Goal: Navigation & Orientation: Locate item on page

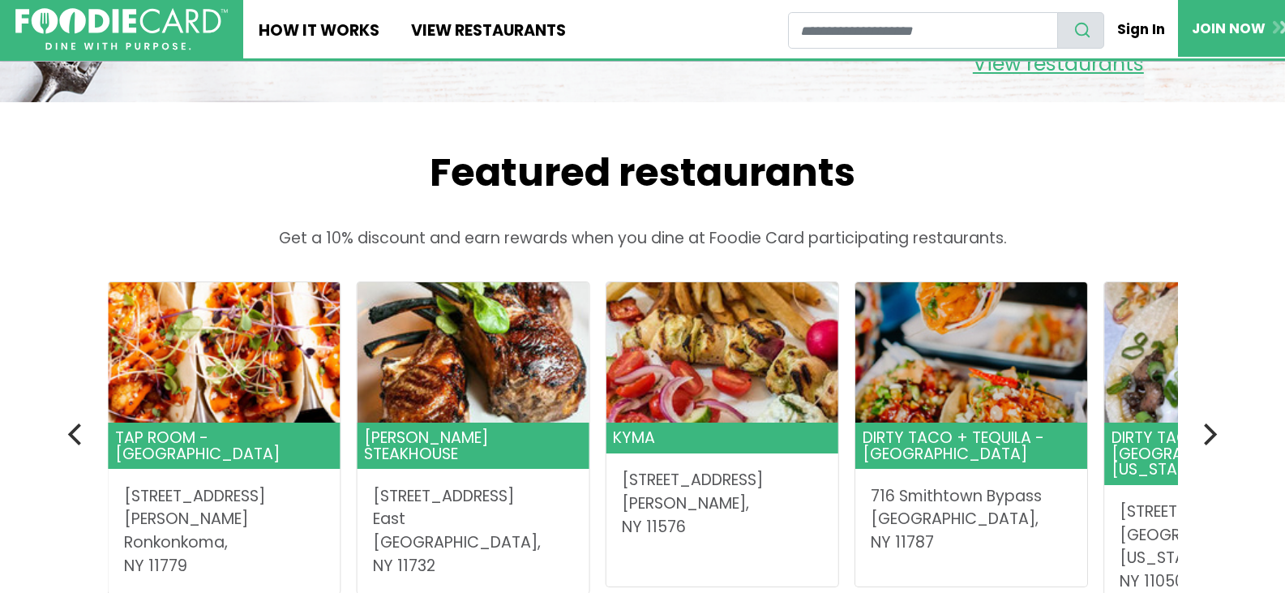
scroll to position [648, 0]
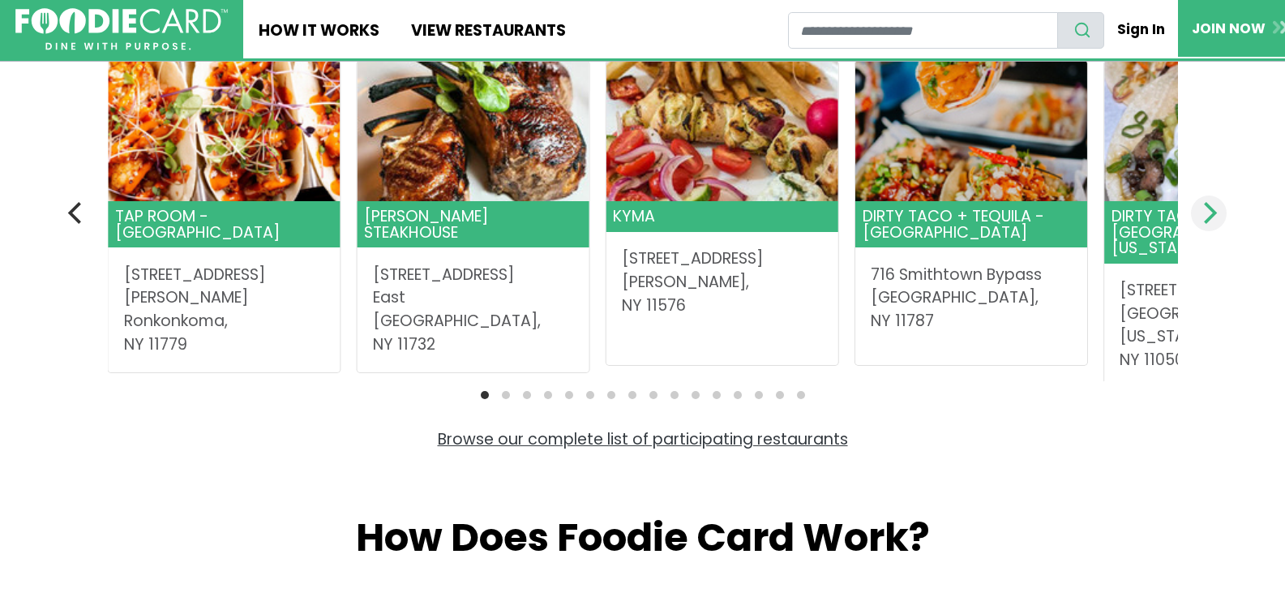
click at [1214, 211] on icon "Next" at bounding box center [1210, 212] width 13 height 21
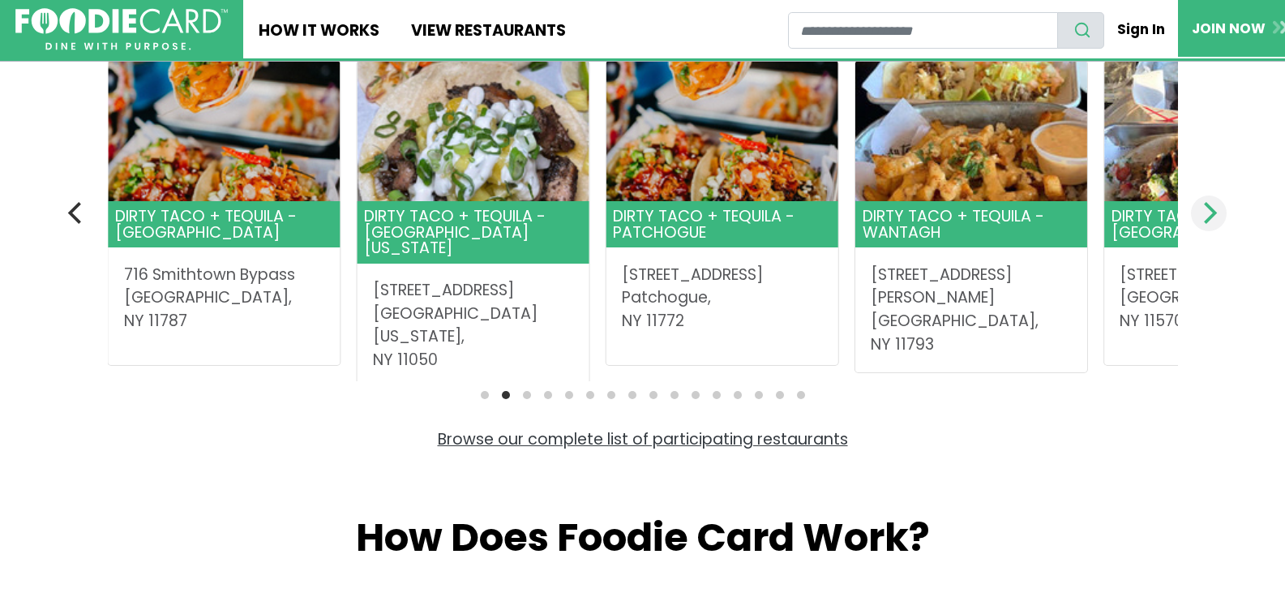
click at [1214, 211] on icon "Next" at bounding box center [1210, 212] width 13 height 21
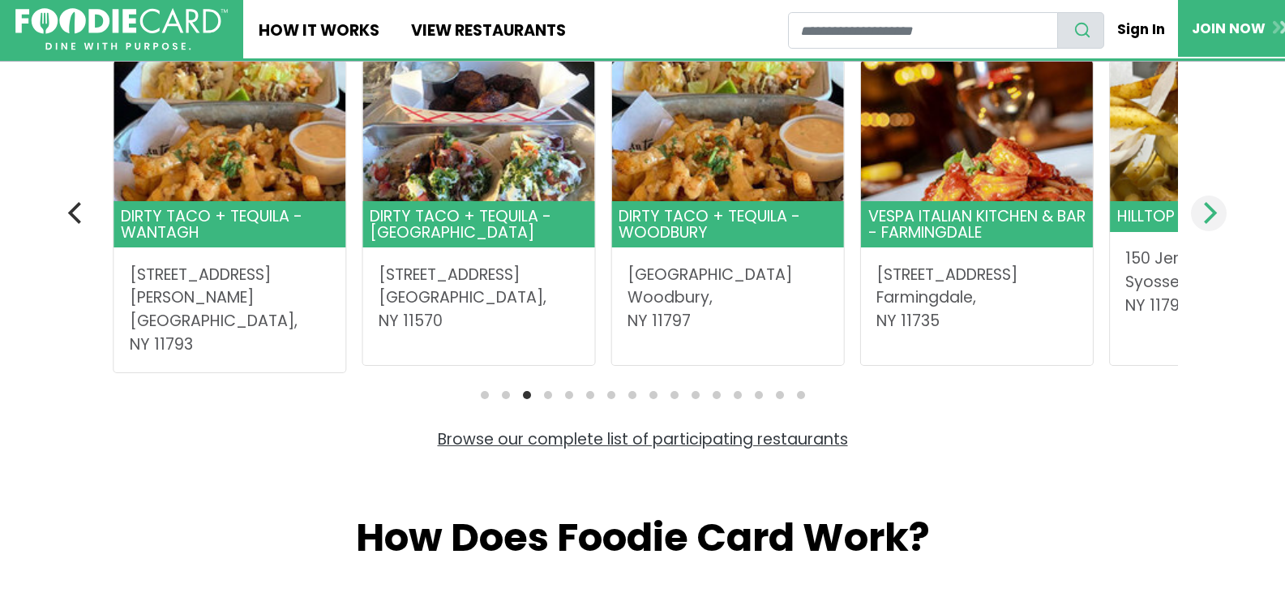
click at [1214, 211] on icon "Next" at bounding box center [1210, 212] width 13 height 21
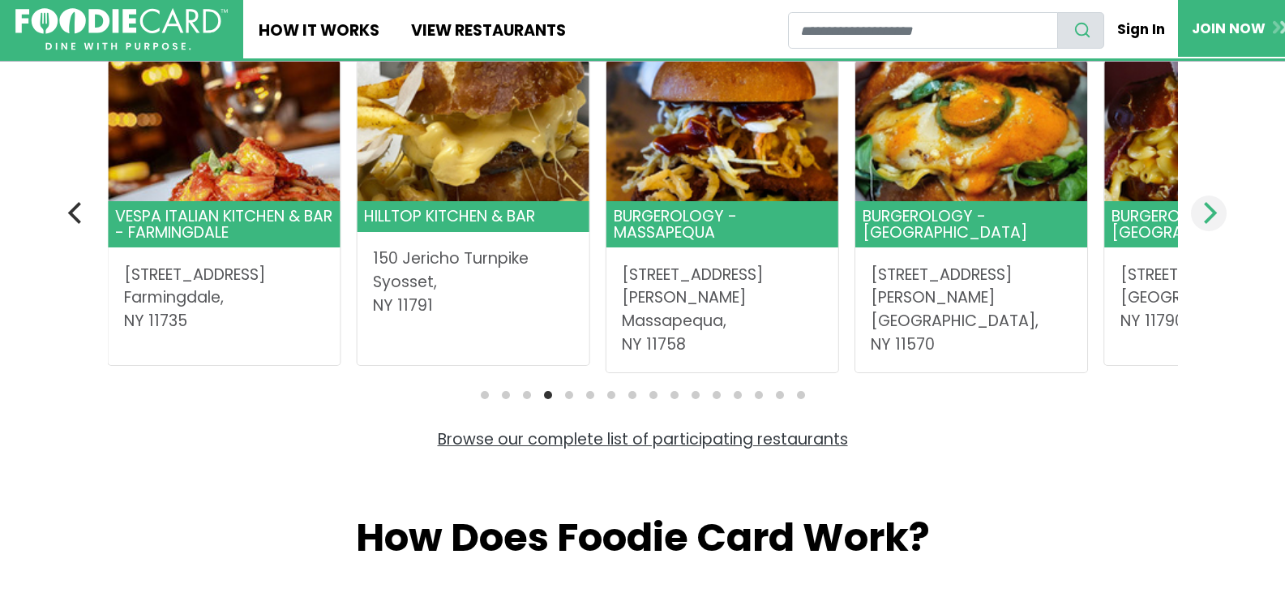
click at [1214, 211] on icon "Next" at bounding box center [1210, 212] width 13 height 21
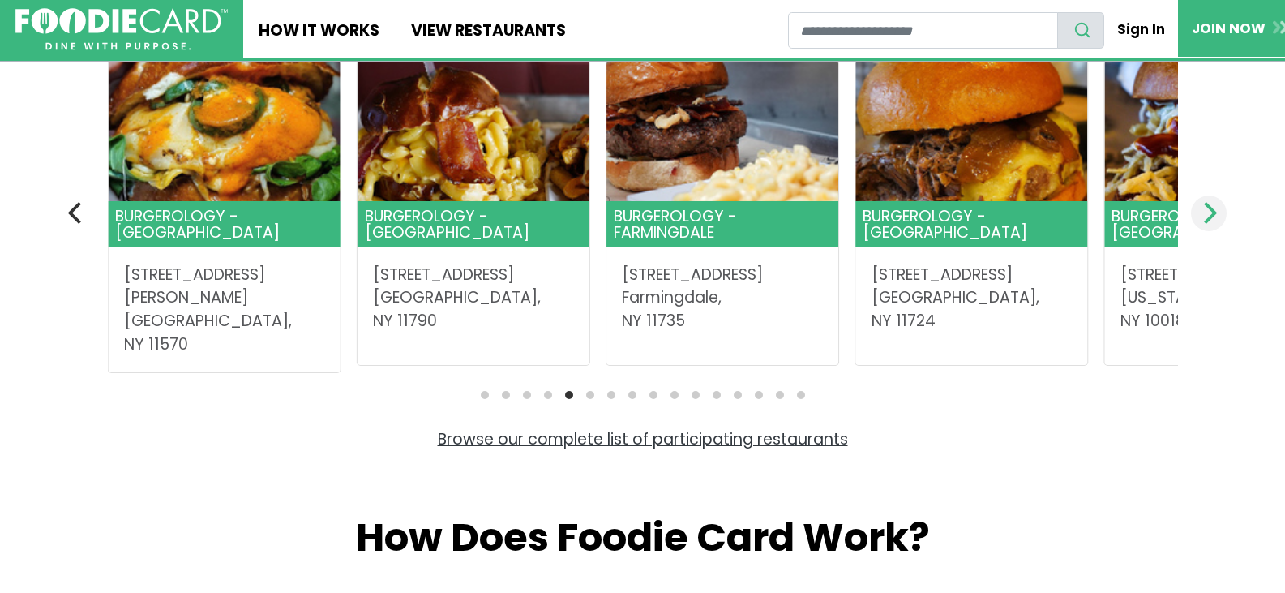
click at [1214, 211] on icon "Next" at bounding box center [1210, 212] width 13 height 21
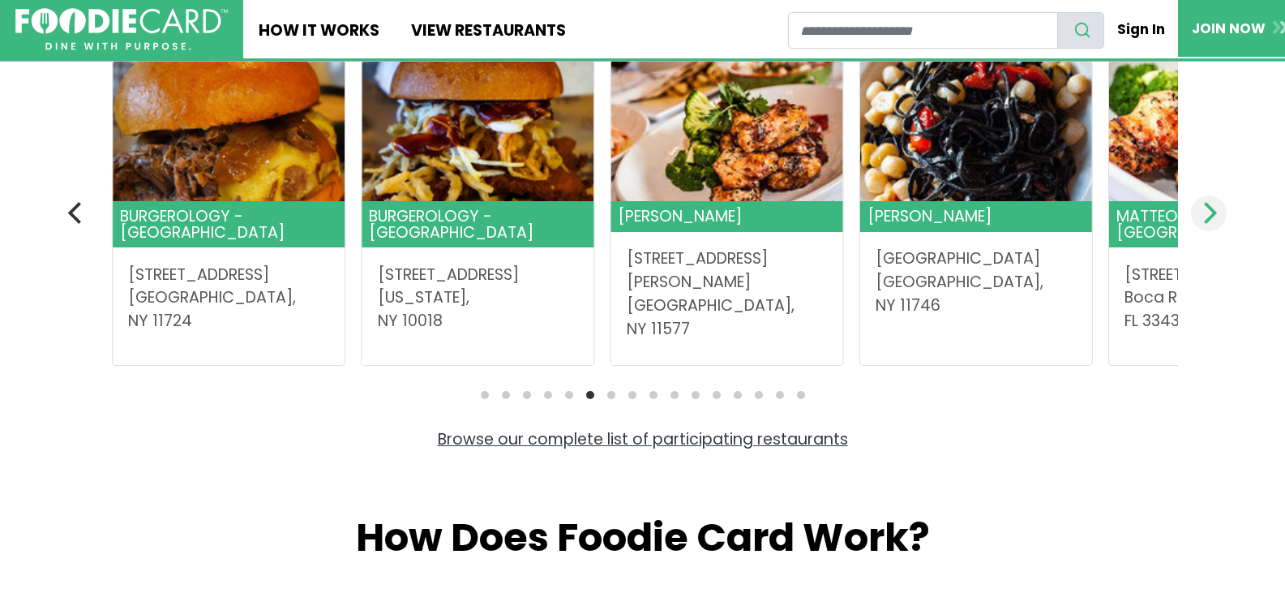
click at [1214, 211] on icon "Next" at bounding box center [1210, 212] width 13 height 21
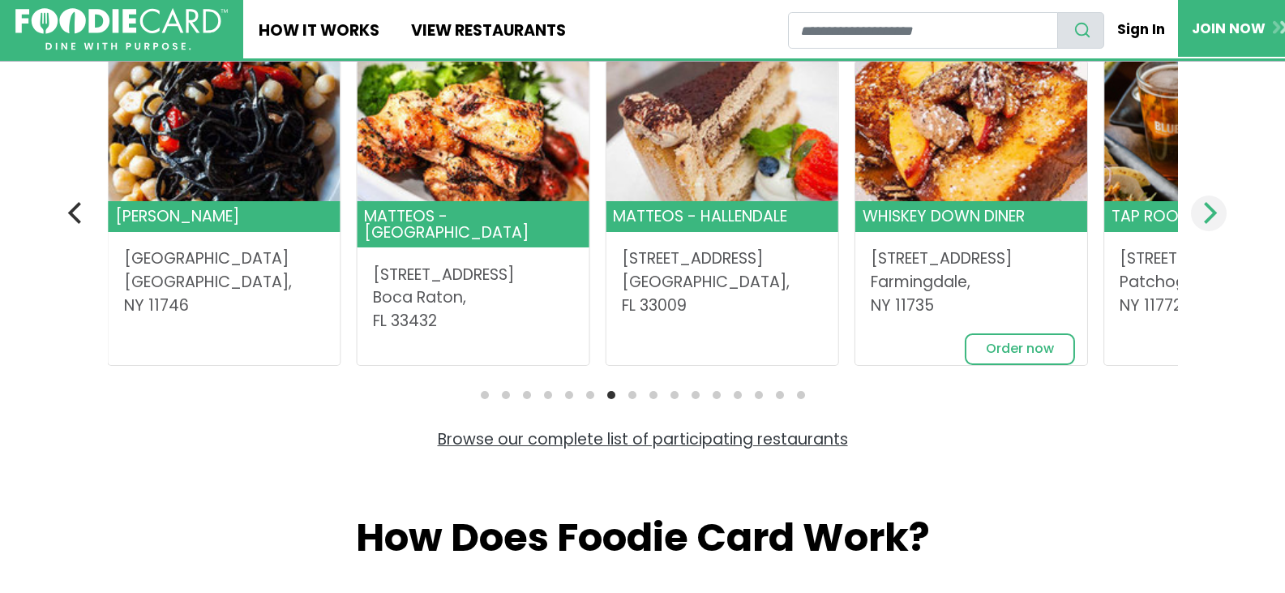
click at [1214, 211] on icon "Next" at bounding box center [1210, 212] width 13 height 21
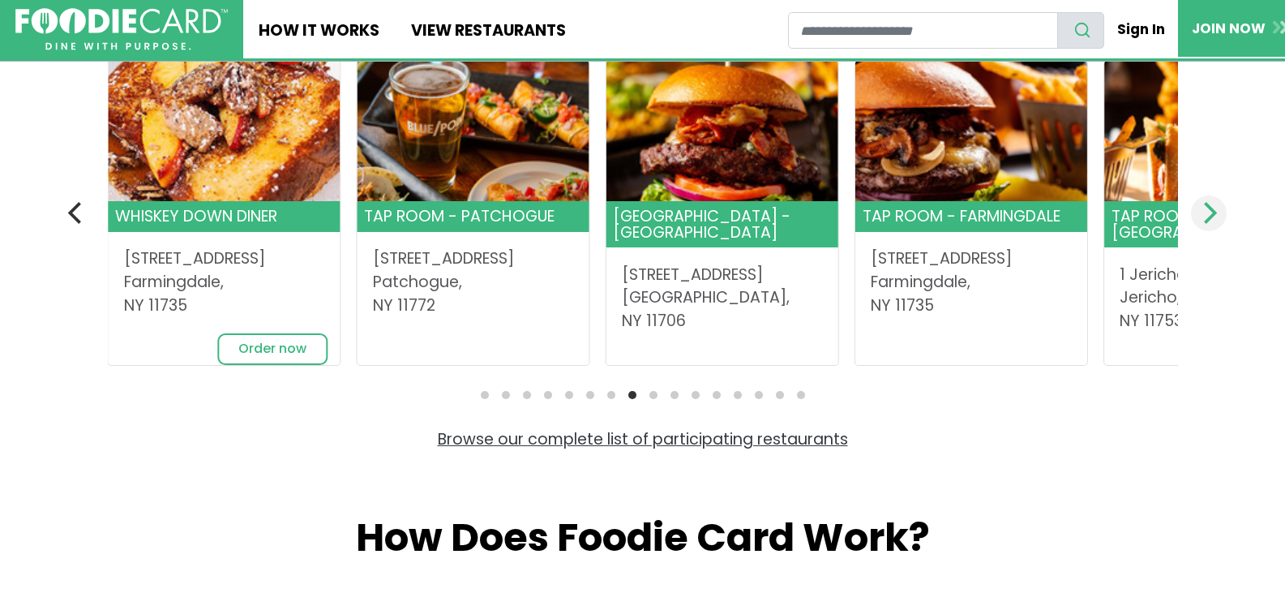
click at [1214, 211] on icon "Next" at bounding box center [1210, 212] width 13 height 21
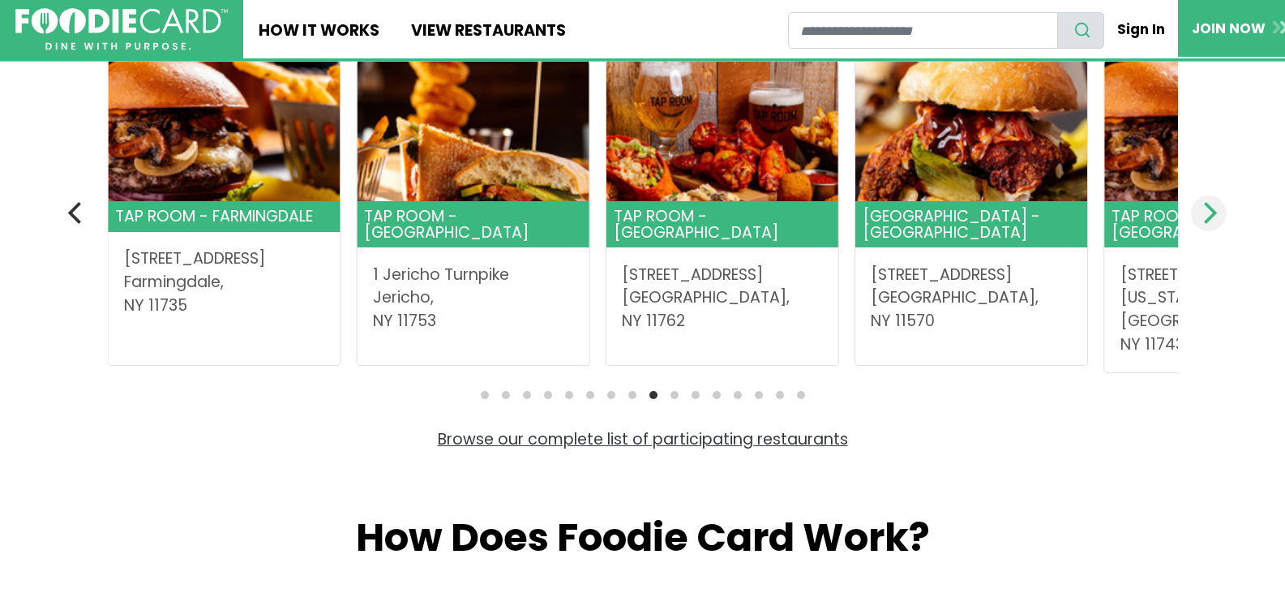
click at [1214, 211] on icon "Next" at bounding box center [1210, 212] width 13 height 21
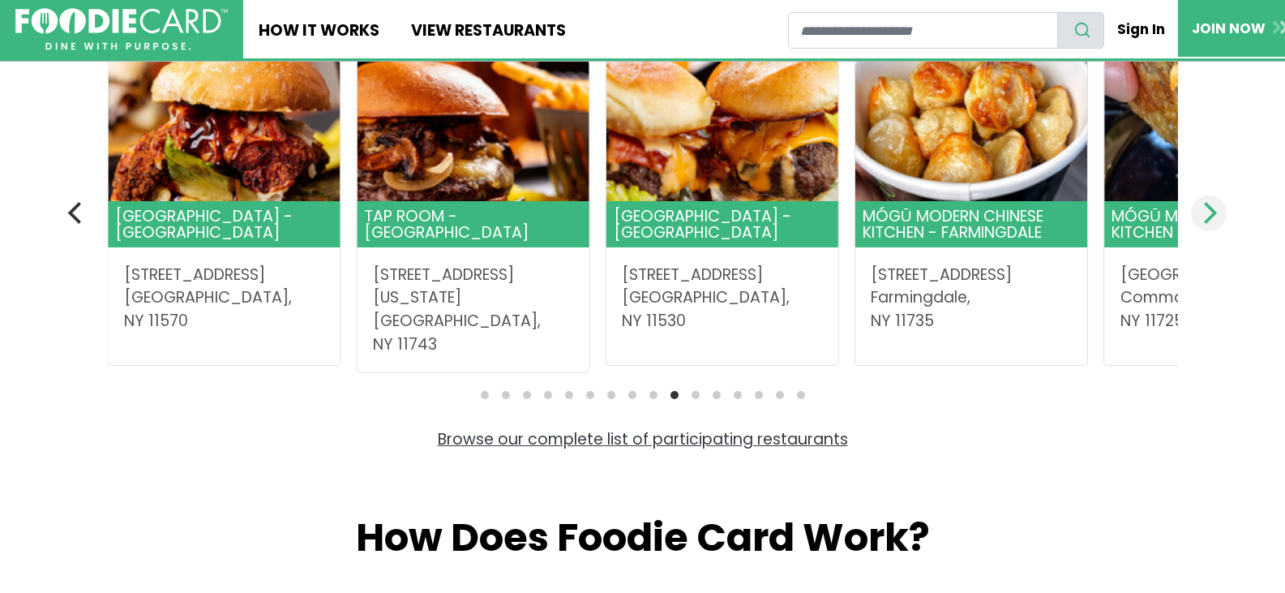
click at [1214, 211] on icon "Next" at bounding box center [1210, 212] width 13 height 21
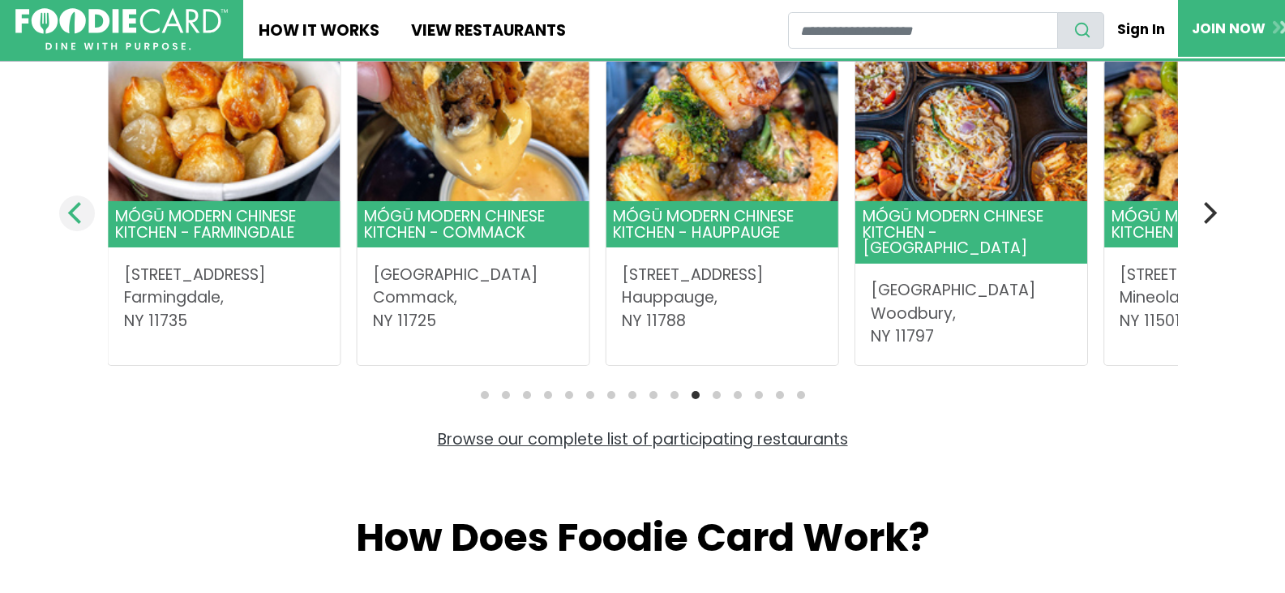
click at [72, 221] on icon "Previous" at bounding box center [76, 212] width 21 height 21
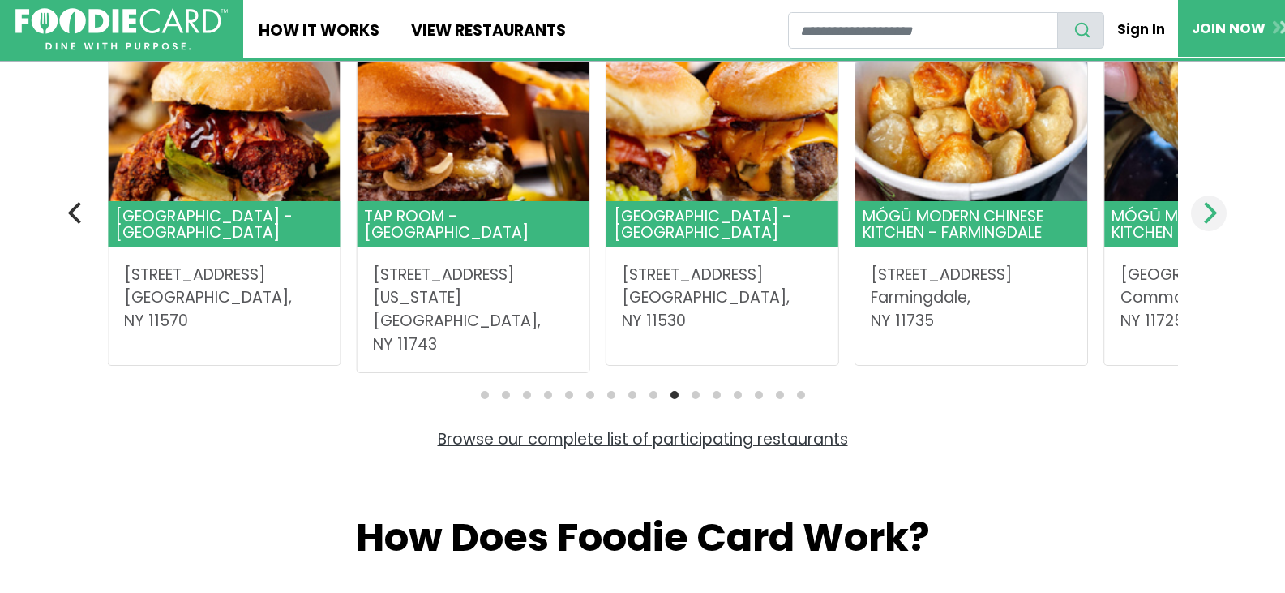
click at [1217, 222] on icon "Next" at bounding box center [1207, 212] width 21 height 21
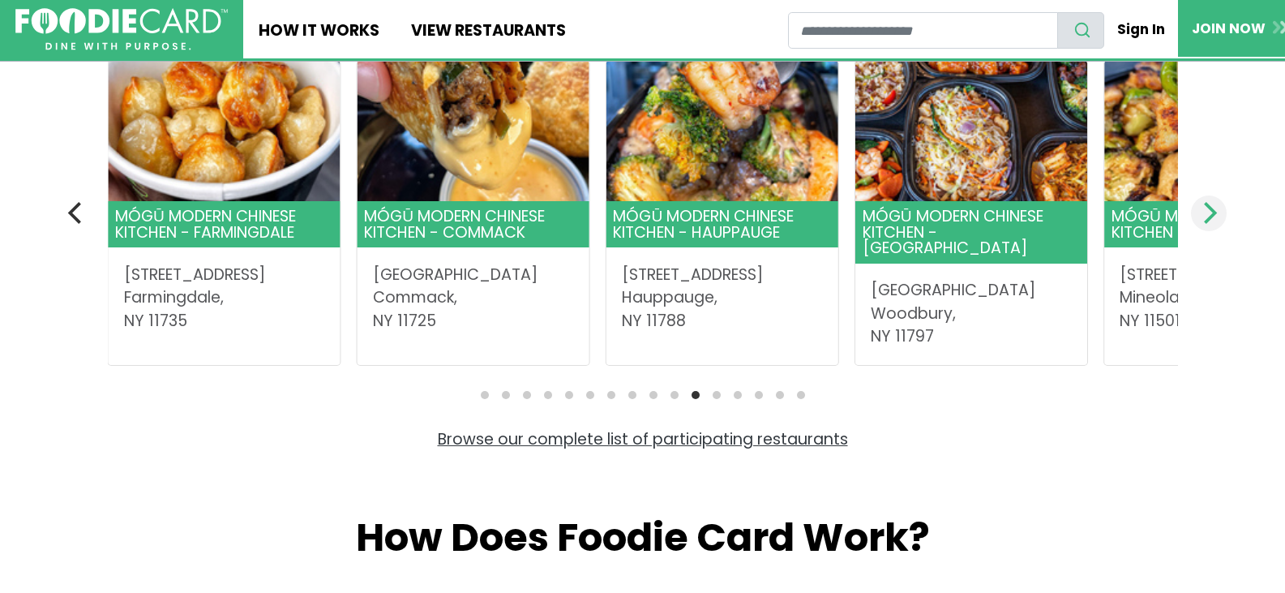
click at [1217, 222] on icon "Next" at bounding box center [1207, 212] width 21 height 21
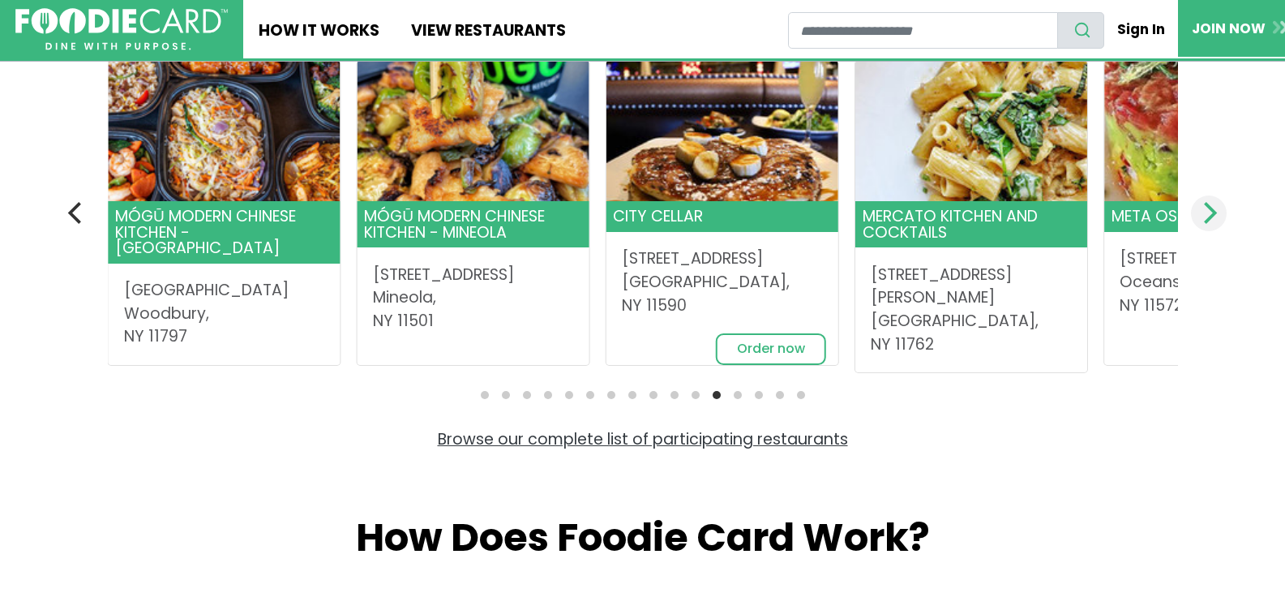
click at [1217, 220] on icon "Next" at bounding box center [1207, 212] width 21 height 21
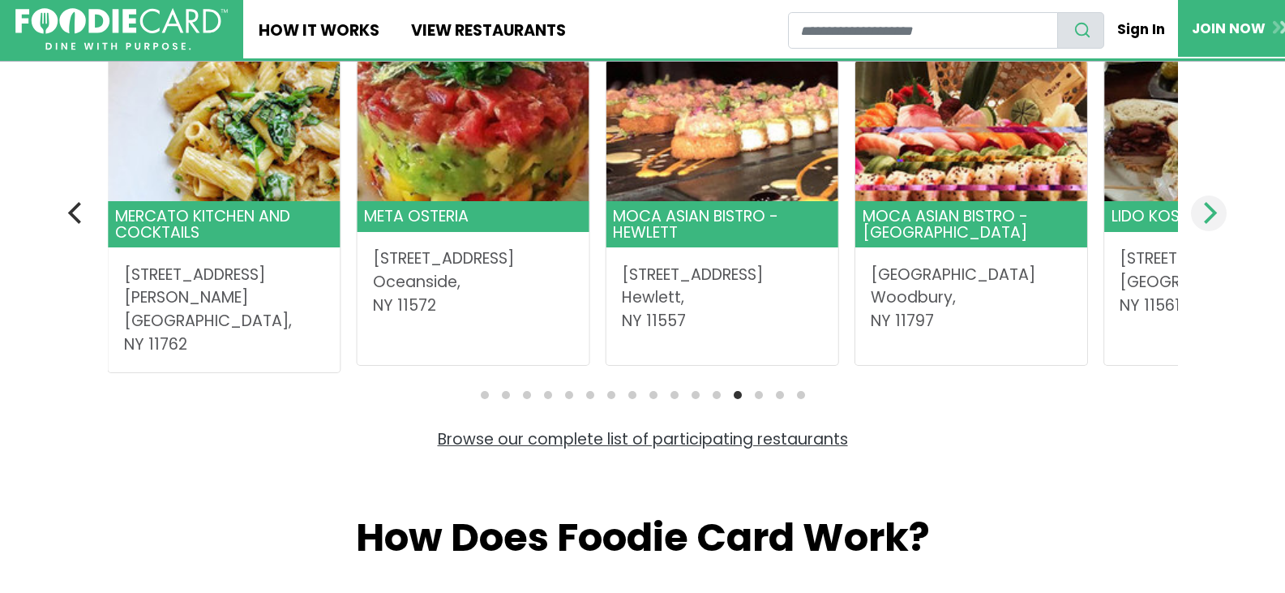
click at [1217, 220] on icon "Next" at bounding box center [1207, 212] width 21 height 21
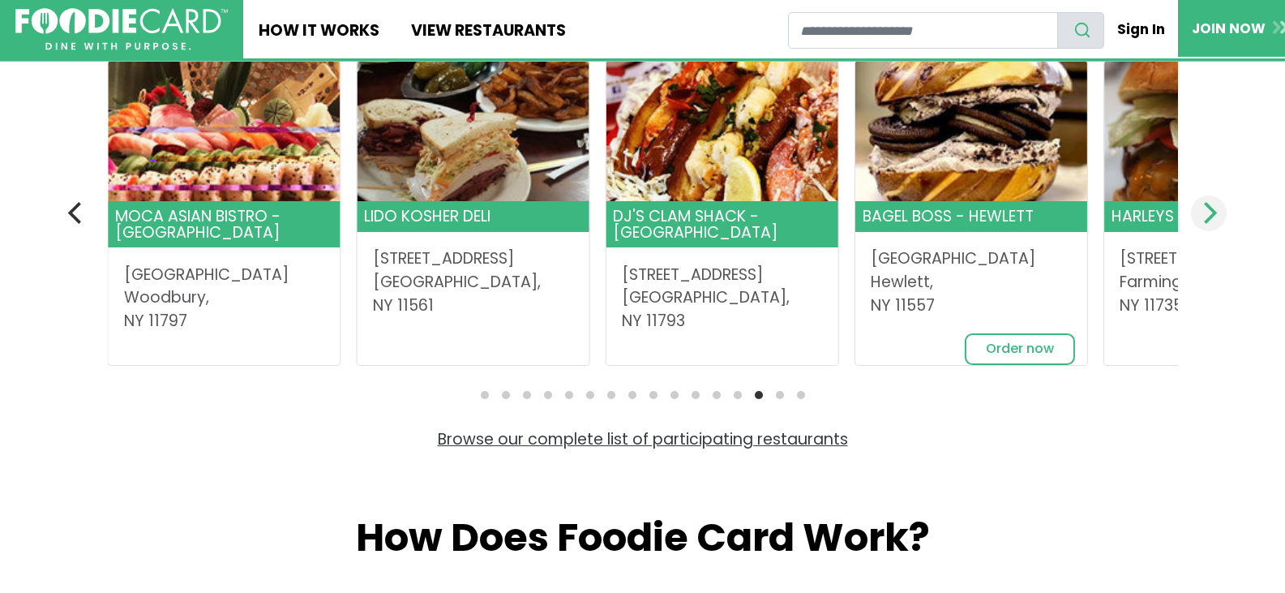
click at [1217, 220] on icon "Next" at bounding box center [1207, 212] width 21 height 21
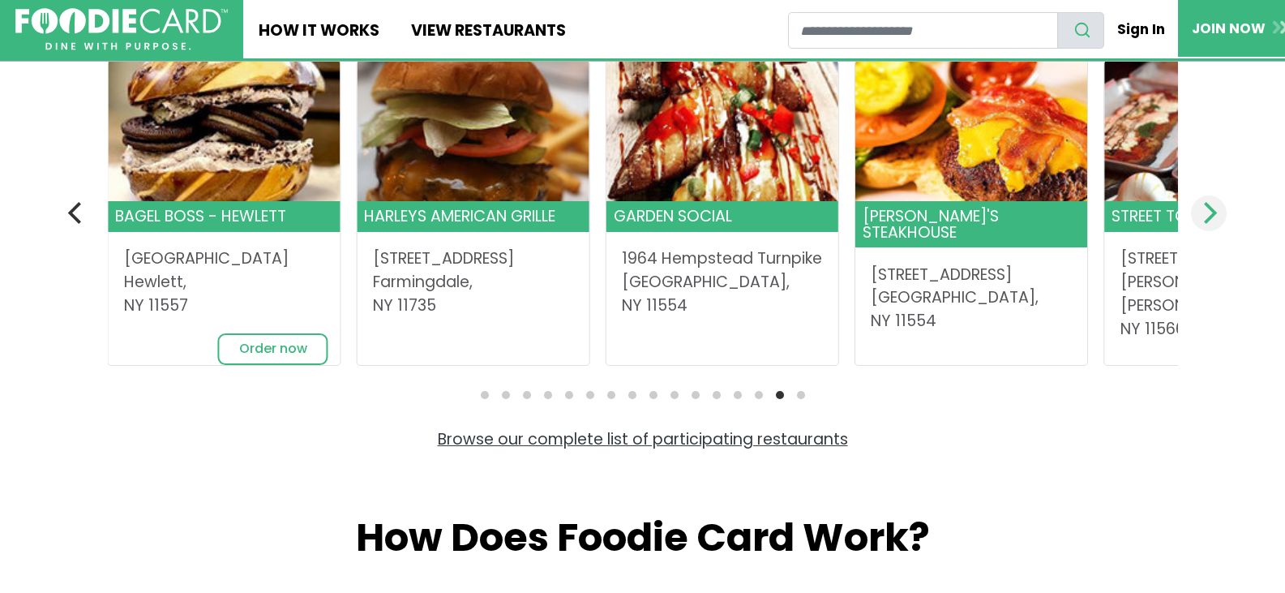
click at [1217, 220] on icon "Next" at bounding box center [1207, 212] width 21 height 21
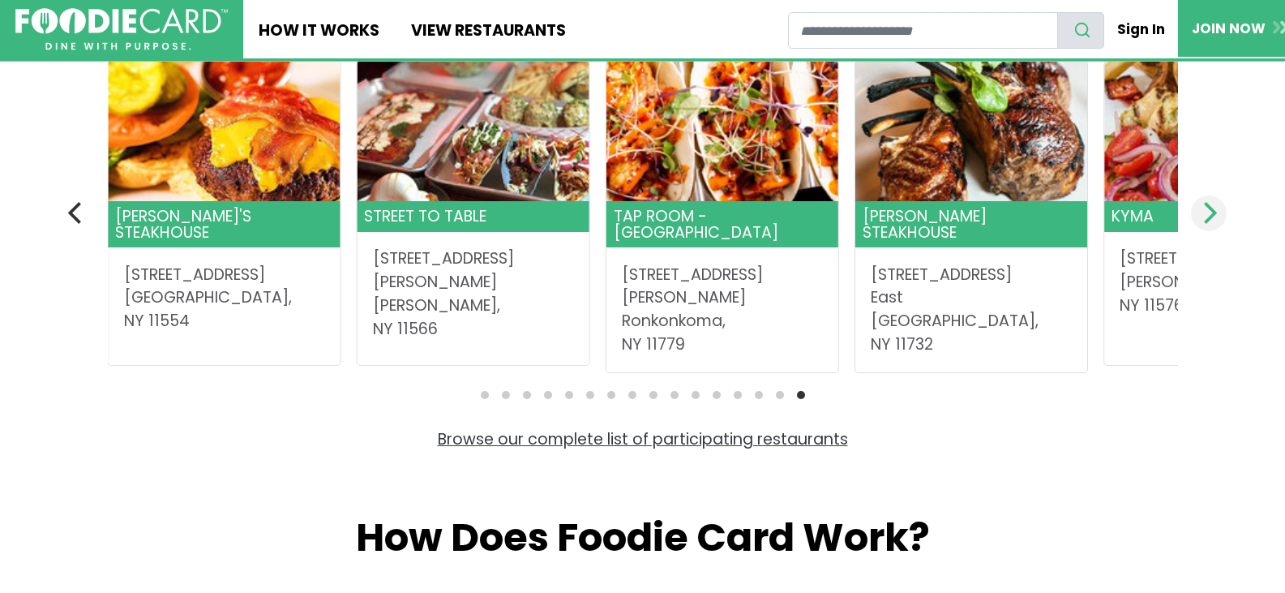
click at [1217, 220] on icon "Next" at bounding box center [1207, 212] width 21 height 21
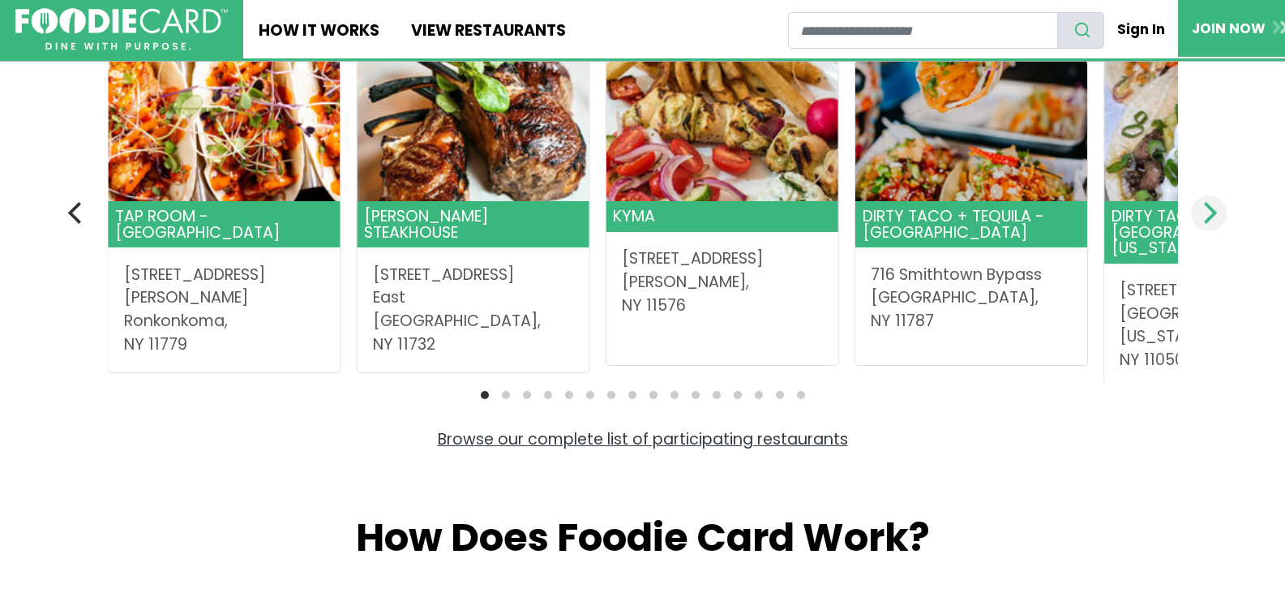
click at [1217, 220] on icon "Next" at bounding box center [1207, 212] width 21 height 21
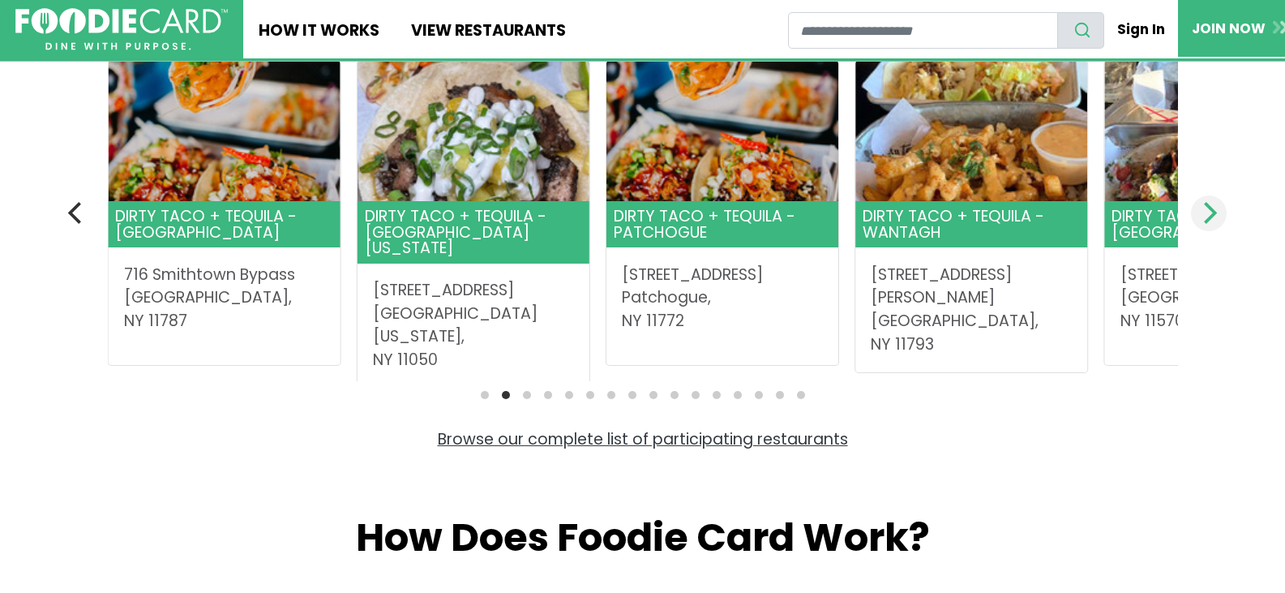
click at [1217, 220] on icon "Next" at bounding box center [1207, 212] width 21 height 21
